Goal: Use online tool/utility: Utilize a website feature to perform a specific function

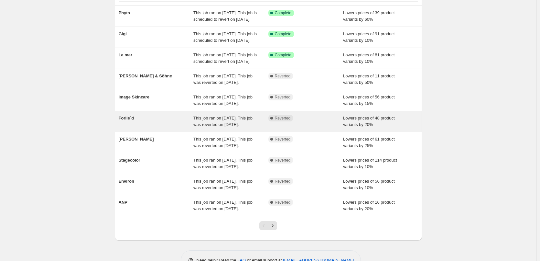
scroll to position [65, 0]
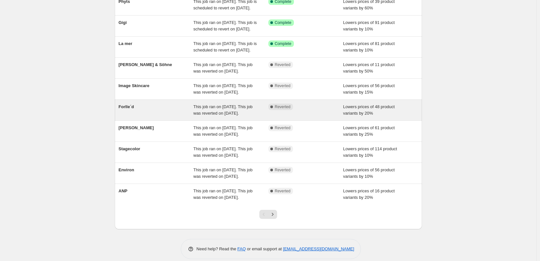
click at [139, 116] on div "Forlle´d" at bounding box center [156, 110] width 75 height 13
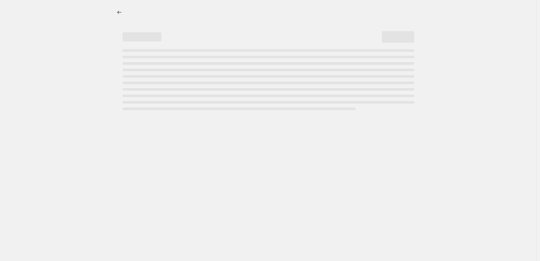
select select "percentage"
select select "remove"
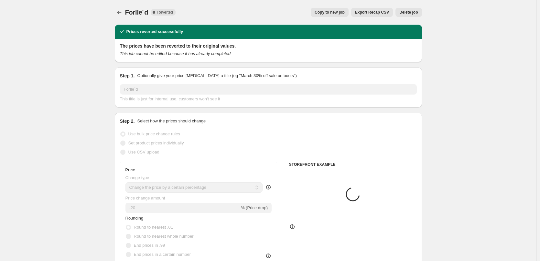
select select "vendor"
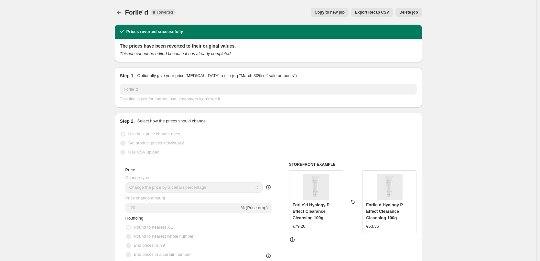
click at [333, 13] on span "Copy to new job" at bounding box center [330, 12] width 30 height 5
select select "percentage"
select select "remove"
select select "vendor"
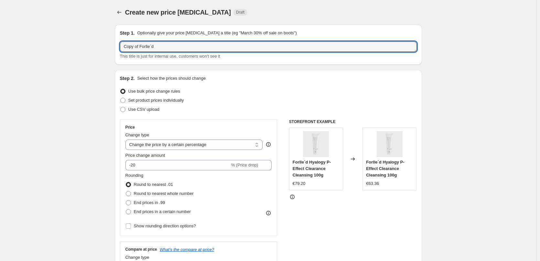
drag, startPoint x: 142, startPoint y: 46, endPoint x: 112, endPoint y: 49, distance: 30.2
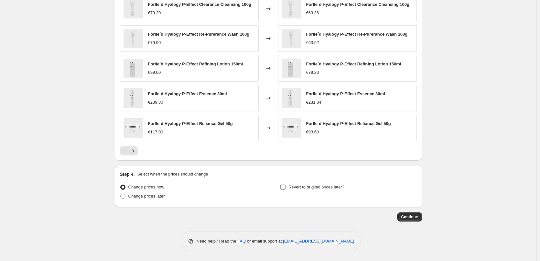
type input "Forlle´d"
click at [301, 187] on span "Revert to original prices later?" at bounding box center [317, 186] width 56 height 5
click at [286, 187] on input "Revert to original prices later?" at bounding box center [283, 186] width 5 height 5
checkbox input "true"
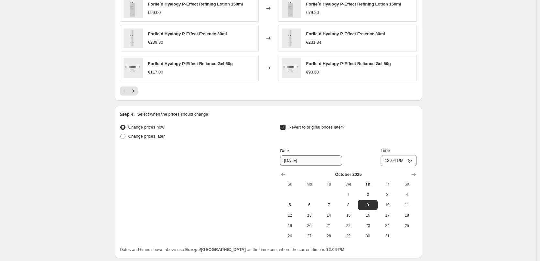
scroll to position [556, 0]
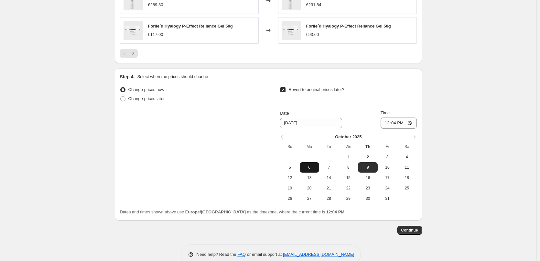
click at [313, 169] on span "6" at bounding box center [310, 167] width 14 height 5
type input "[DATE]"
click at [389, 125] on input "12:04" at bounding box center [399, 122] width 36 height 11
type input "03:00"
click at [409, 232] on span "Continue" at bounding box center [410, 229] width 17 height 5
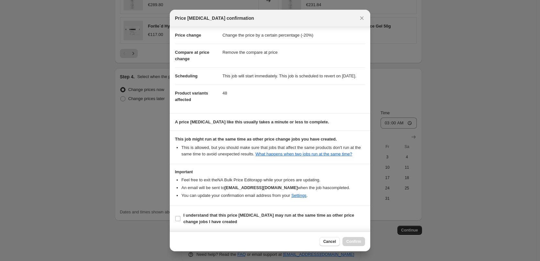
scroll to position [18, 0]
click at [211, 221] on b "I understand that this price [MEDICAL_DATA] may run at the same time as other p…" at bounding box center [268, 218] width 171 height 11
click at [181, 221] on input "I understand that this price [MEDICAL_DATA] may run at the same time as other p…" at bounding box center [177, 218] width 5 height 5
checkbox input "true"
click at [355, 241] on span "Confirm" at bounding box center [354, 241] width 15 height 5
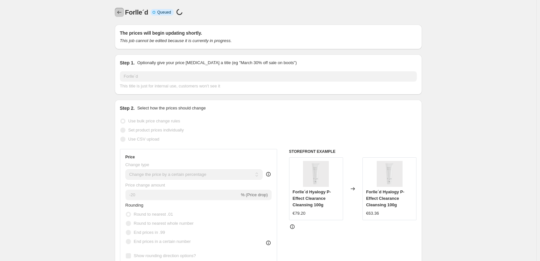
click at [123, 10] on icon "Price change jobs" at bounding box center [119, 12] width 6 height 6
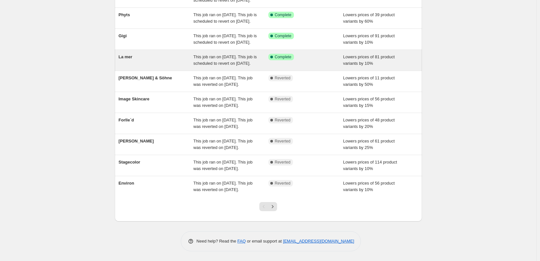
scroll to position [129, 0]
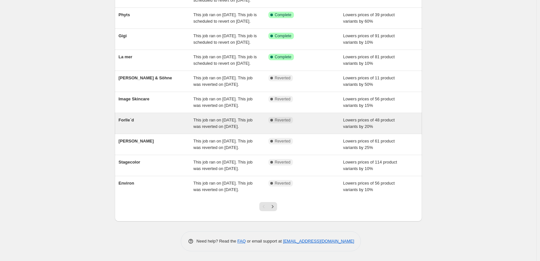
click at [130, 117] on span "Forlle´d" at bounding box center [127, 119] width 16 height 5
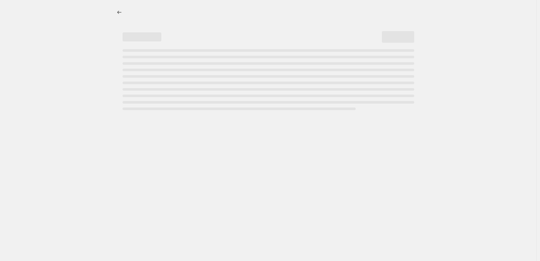
select select "percentage"
select select "remove"
select select "vendor"
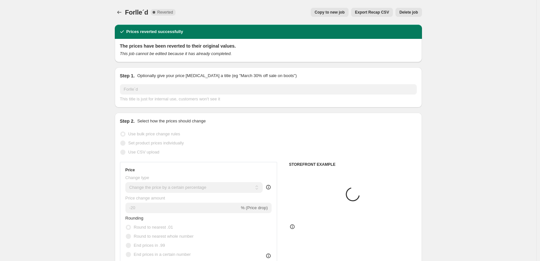
click at [416, 16] on button "Delete job" at bounding box center [409, 12] width 26 height 9
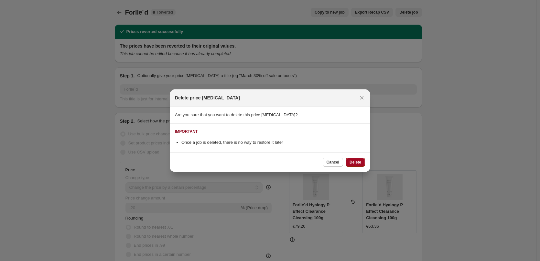
click at [354, 162] on span "Delete" at bounding box center [356, 162] width 12 height 5
